Goal: Navigation & Orientation: Find specific page/section

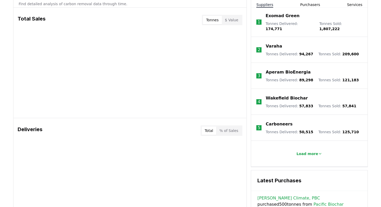
scroll to position [199, 0]
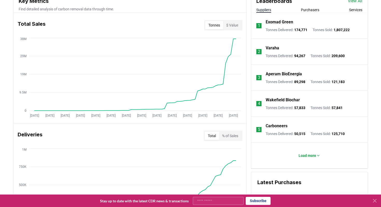
click at [350, 10] on button "Services" at bounding box center [355, 9] width 13 height 5
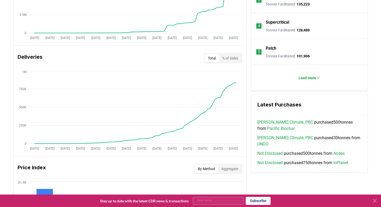
scroll to position [290, 0]
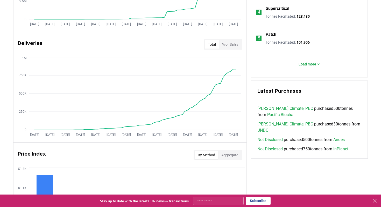
click at [273, 35] on p "Patch" at bounding box center [271, 34] width 11 height 6
